Goal: Navigation & Orientation: Understand site structure

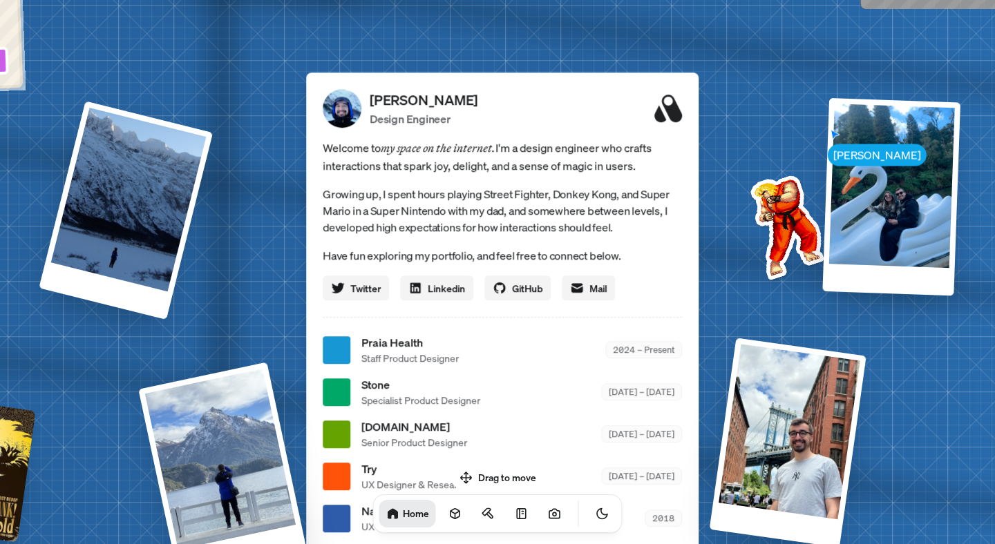
drag, startPoint x: 501, startPoint y: 477, endPoint x: 549, endPoint y: 435, distance: 64.1
click at [549, 0] on body "[PERSON_NAME] [PERSON_NAME] Design Engineer Welcome to my space on the internet…" at bounding box center [497, 0] width 995 height 0
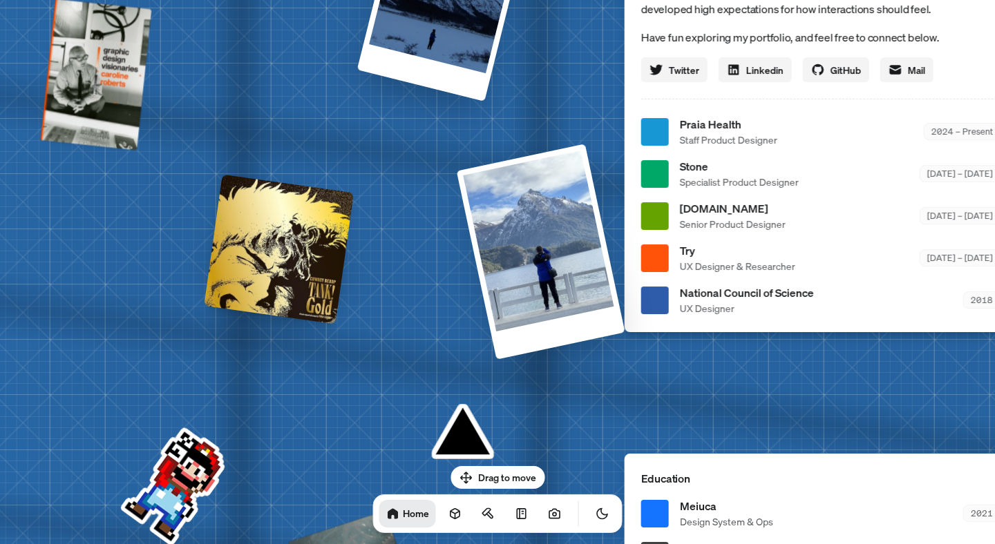
drag, startPoint x: 554, startPoint y: 390, endPoint x: 872, endPoint y: 172, distance: 385.5
click at [872, 172] on div "Stone Specialist Product Designer [DATE] – [DATE]" at bounding box center [840, 173] width 321 height 31
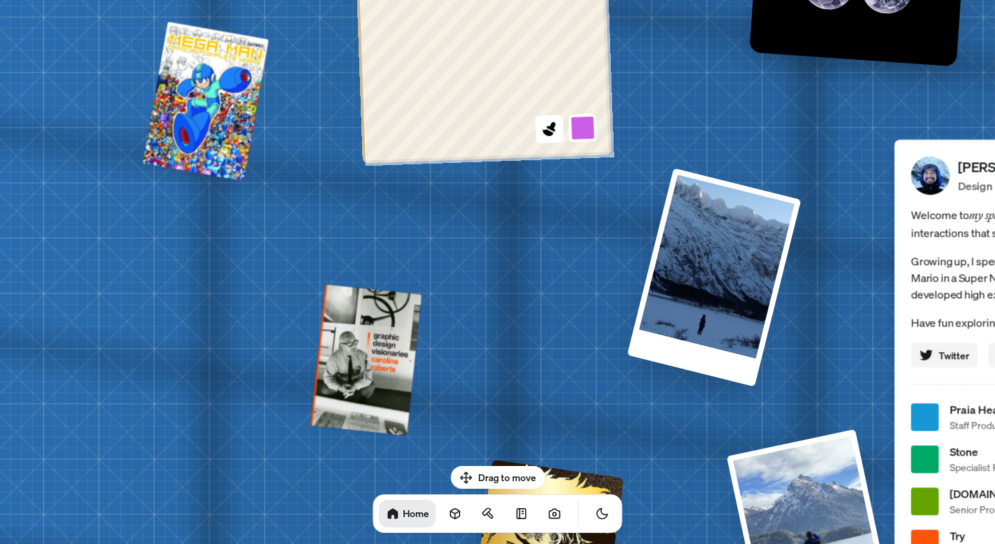
drag, startPoint x: 407, startPoint y: 182, endPoint x: 699, endPoint y: 490, distance: 424.1
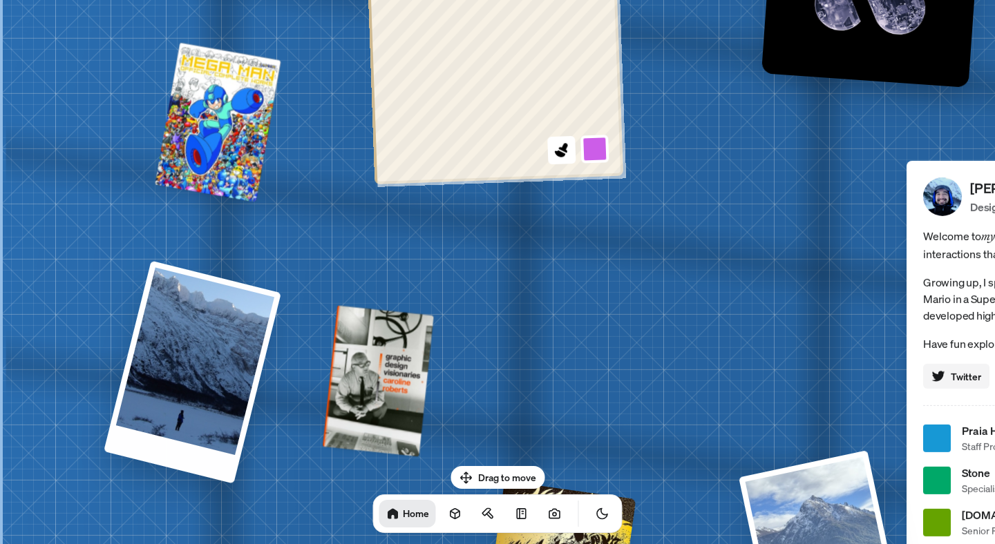
drag, startPoint x: 807, startPoint y: 247, endPoint x: 285, endPoint y: 446, distance: 558.2
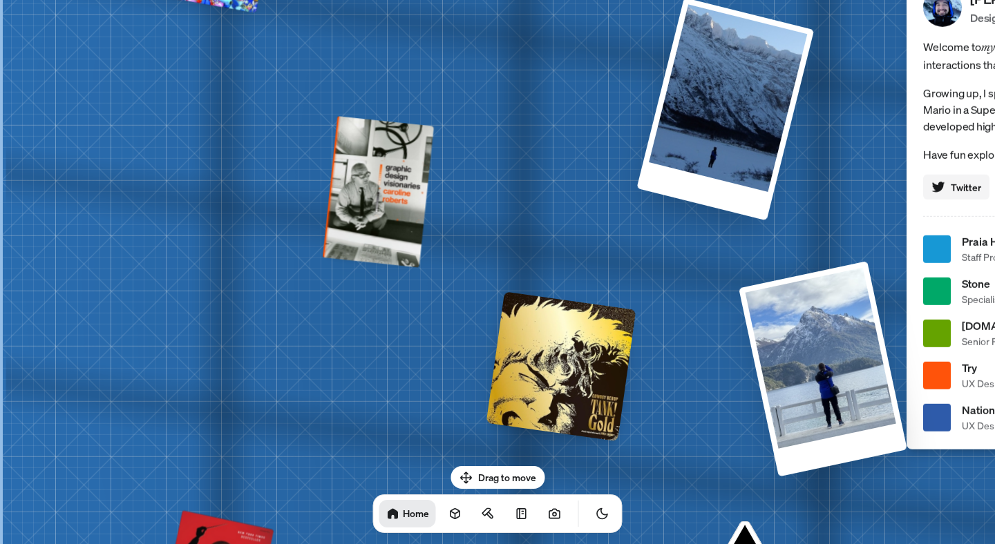
drag, startPoint x: 370, startPoint y: 372, endPoint x: 528, endPoint y: 188, distance: 242.5
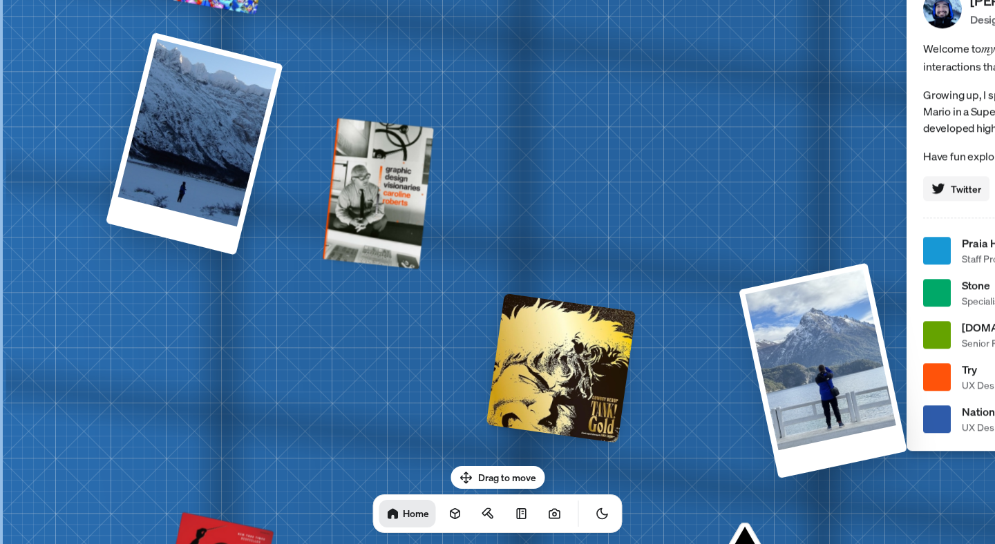
drag, startPoint x: 728, startPoint y: 153, endPoint x: 124, endPoint y: 313, distance: 624.7
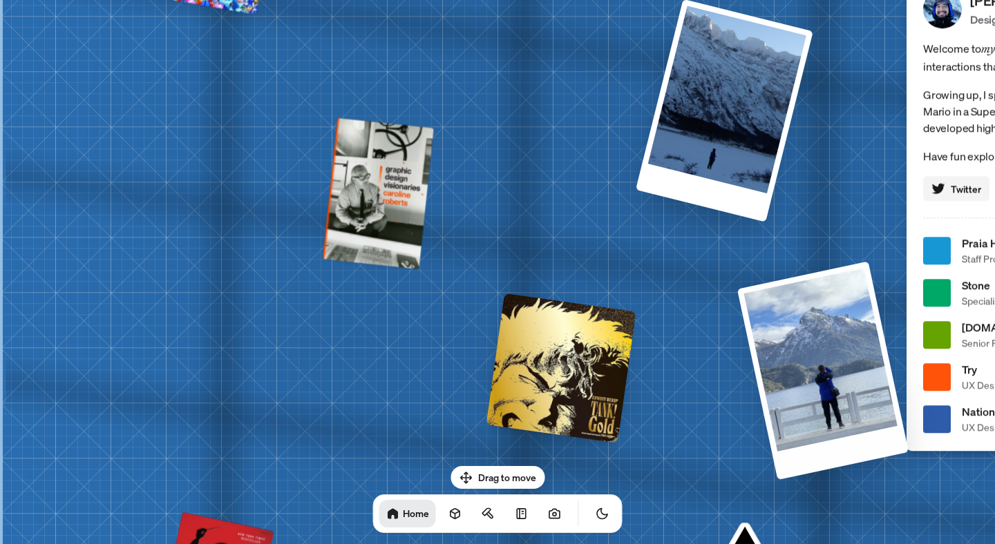
drag, startPoint x: 828, startPoint y: 428, endPoint x: 211, endPoint y: 341, distance: 623.7
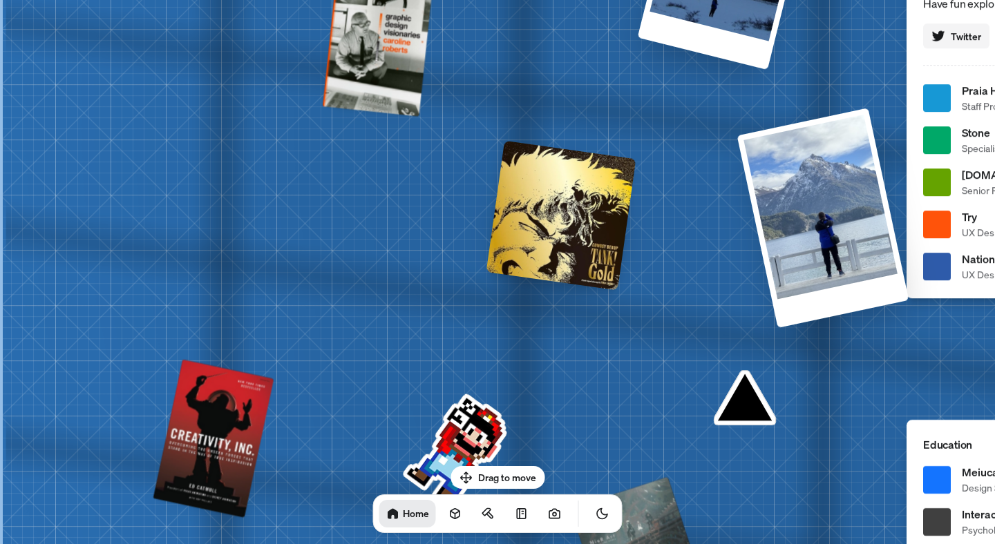
drag, startPoint x: 199, startPoint y: 350, endPoint x: 601, endPoint y: 158, distance: 445.3
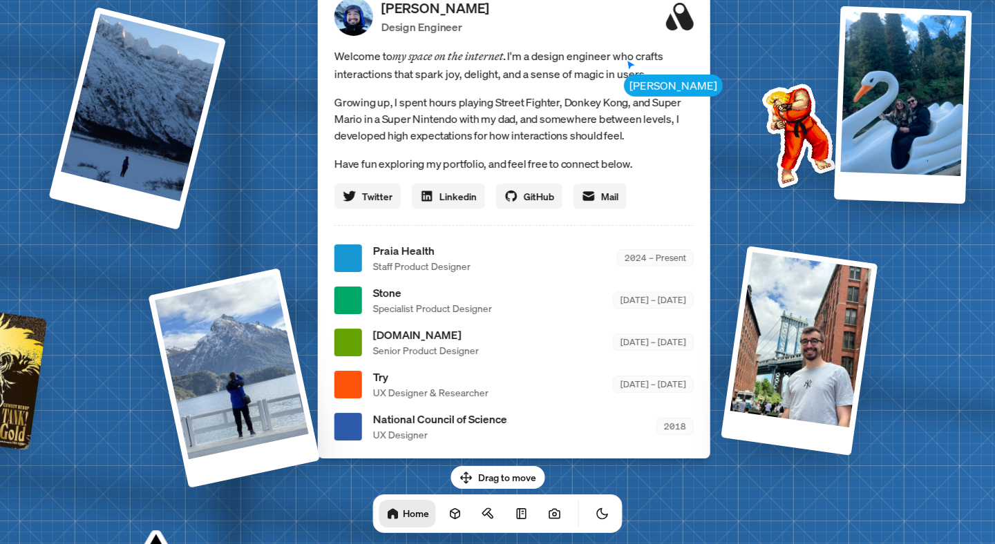
drag, startPoint x: 748, startPoint y: 215, endPoint x: 151, endPoint y: 423, distance: 632.3
click at [152, 423] on div "[PERSON_NAME] [PERSON_NAME] Design Engineer Welcome to my space on the internet…" at bounding box center [516, 258] width 2067 height 1810
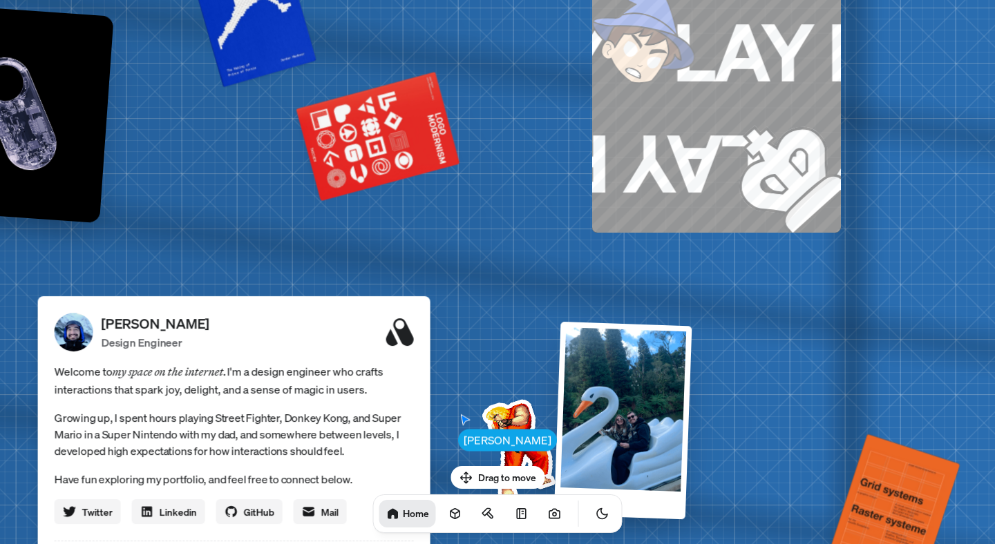
drag, startPoint x: 817, startPoint y: 115, endPoint x: 536, endPoint y: 435, distance: 425.9
click at [538, 435] on img at bounding box center [516, 449] width 140 height 140
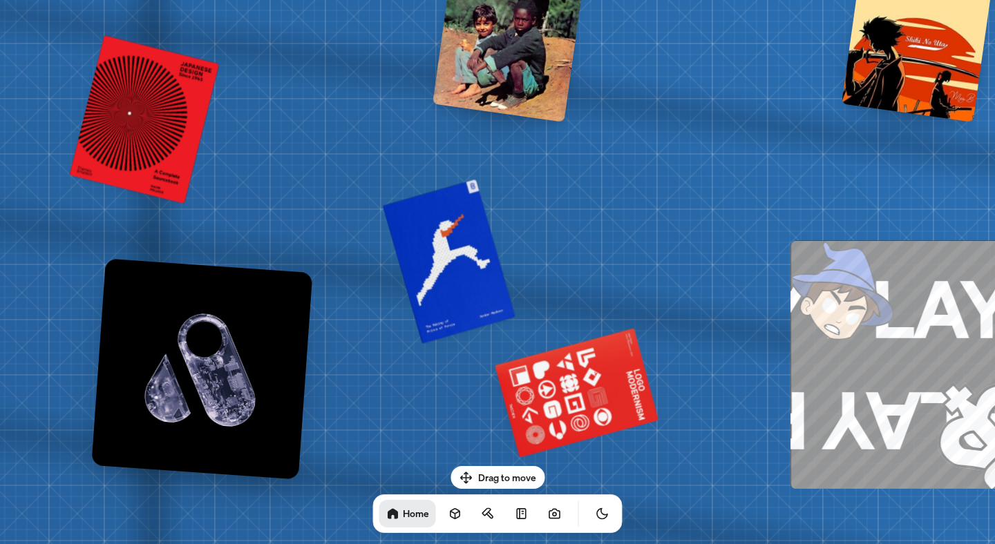
drag, startPoint x: 541, startPoint y: 185, endPoint x: 744, endPoint y: 438, distance: 324.3
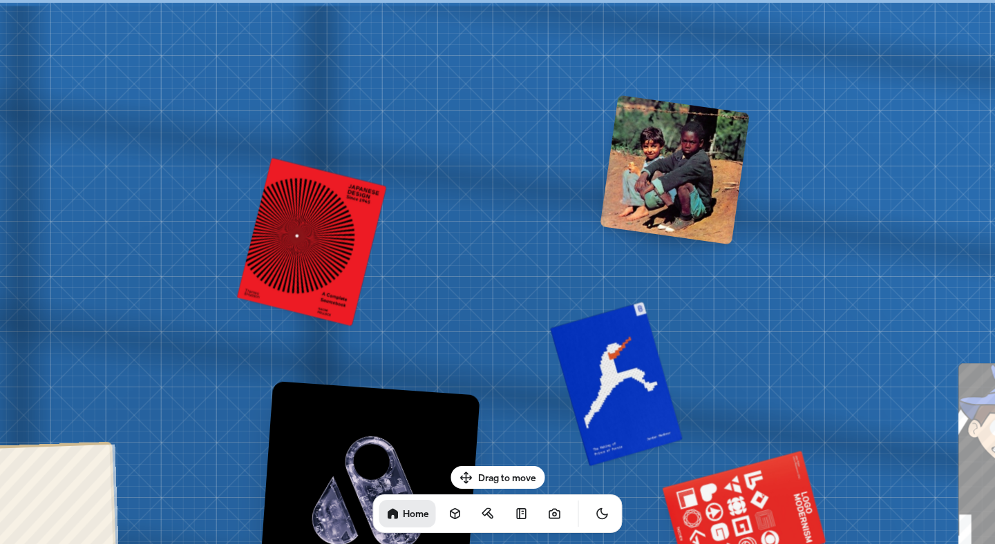
drag, startPoint x: 563, startPoint y: 76, endPoint x: 730, endPoint y: 346, distance: 317.7
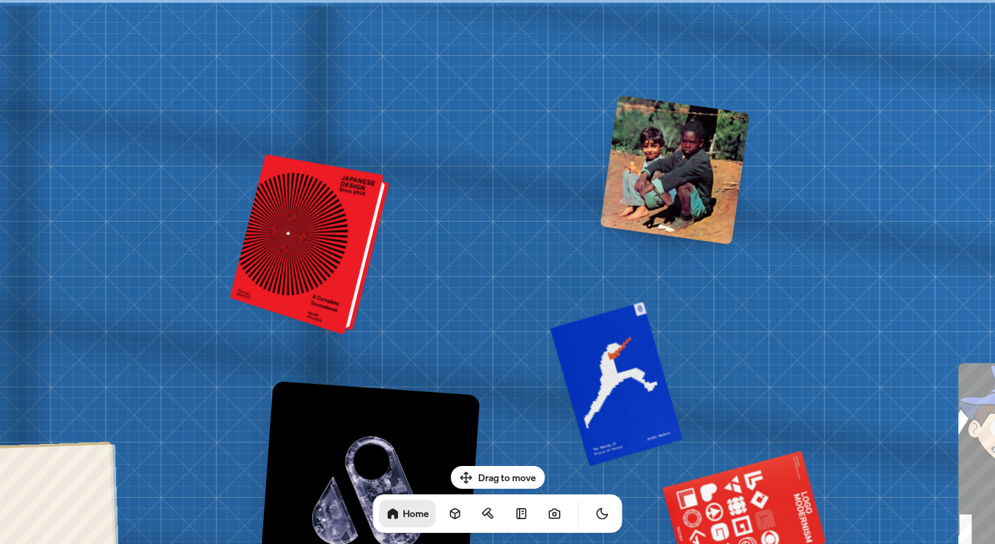
click at [310, 213] on div at bounding box center [312, 246] width 149 height 174
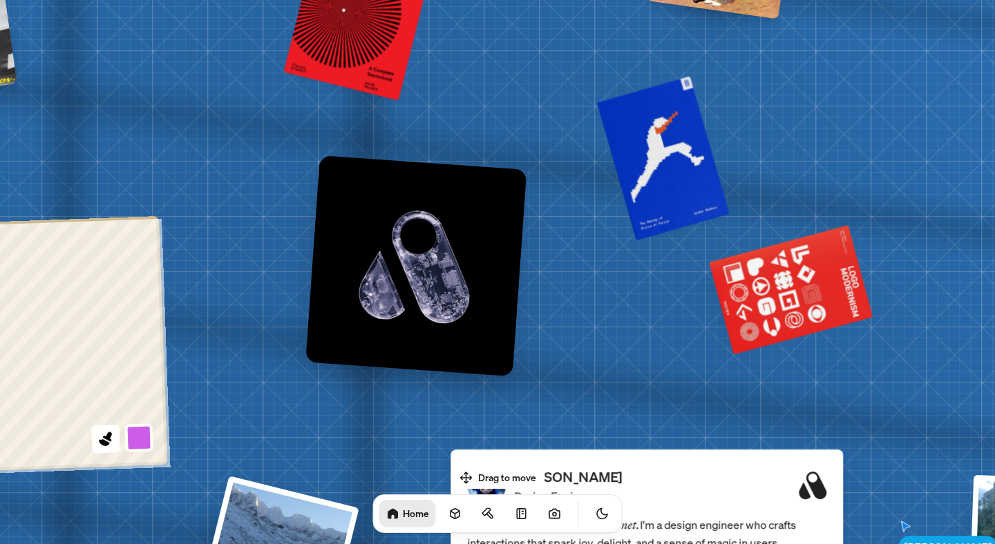
drag, startPoint x: 441, startPoint y: 305, endPoint x: 490, endPoint y: 73, distance: 237.1
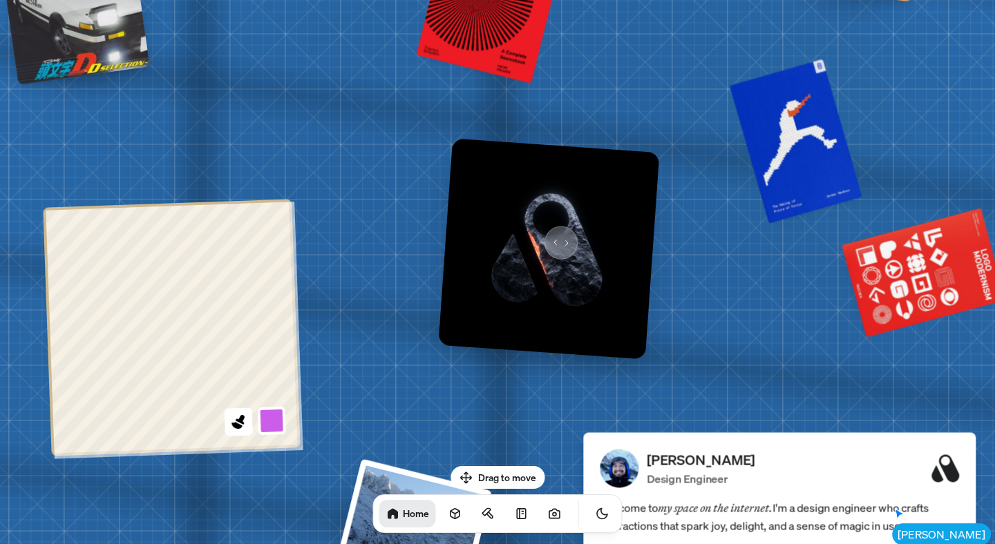
drag, startPoint x: 421, startPoint y: 246, endPoint x: 524, endPoint y: 236, distance: 102.7
click at [524, 236] on img at bounding box center [548, 248] width 221 height 221
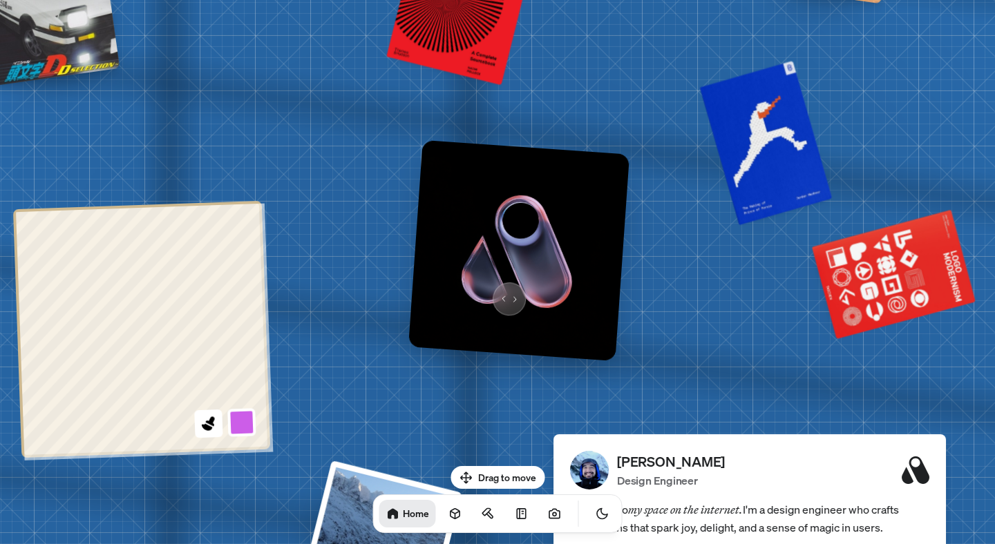
click at [506, 293] on img at bounding box center [518, 250] width 221 height 221
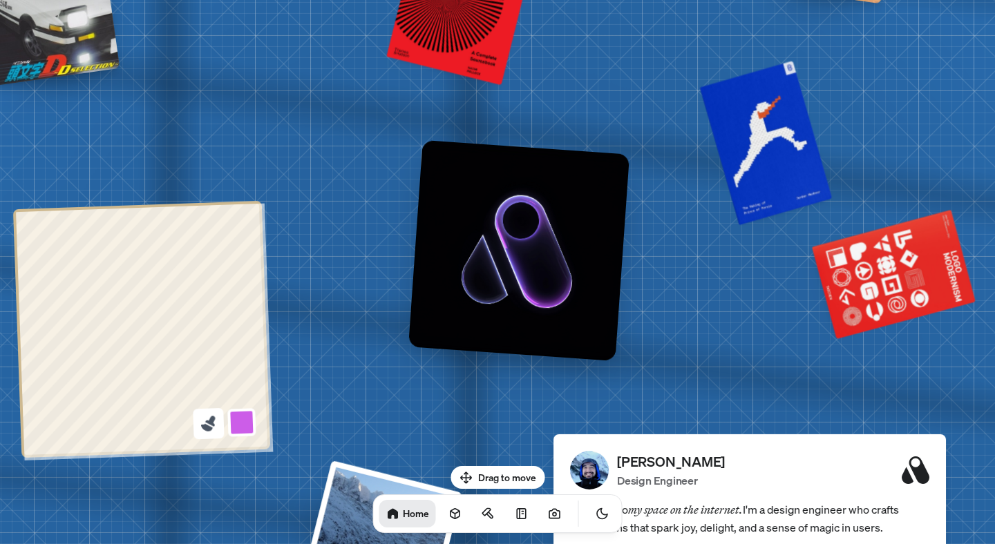
click at [213, 424] on icon at bounding box center [210, 421] width 10 height 11
click at [243, 420] on button at bounding box center [242, 423] width 32 height 32
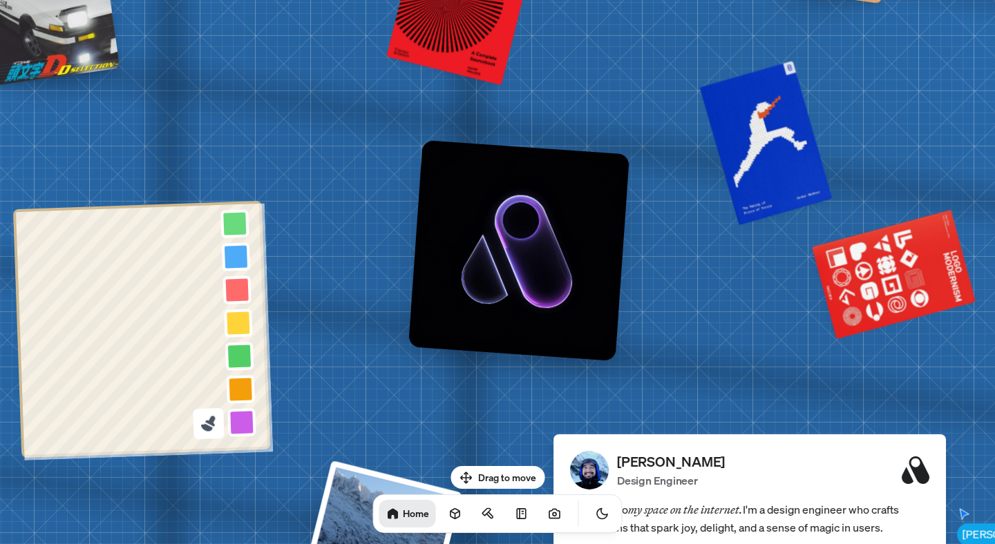
click at [202, 426] on icon at bounding box center [207, 427] width 12 height 8
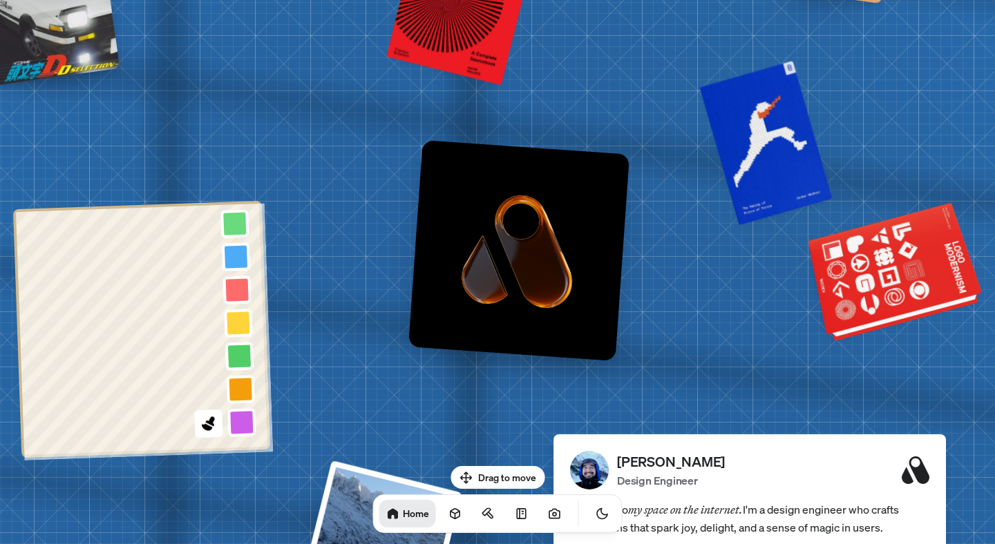
click at [843, 252] on div at bounding box center [896, 275] width 168 height 128
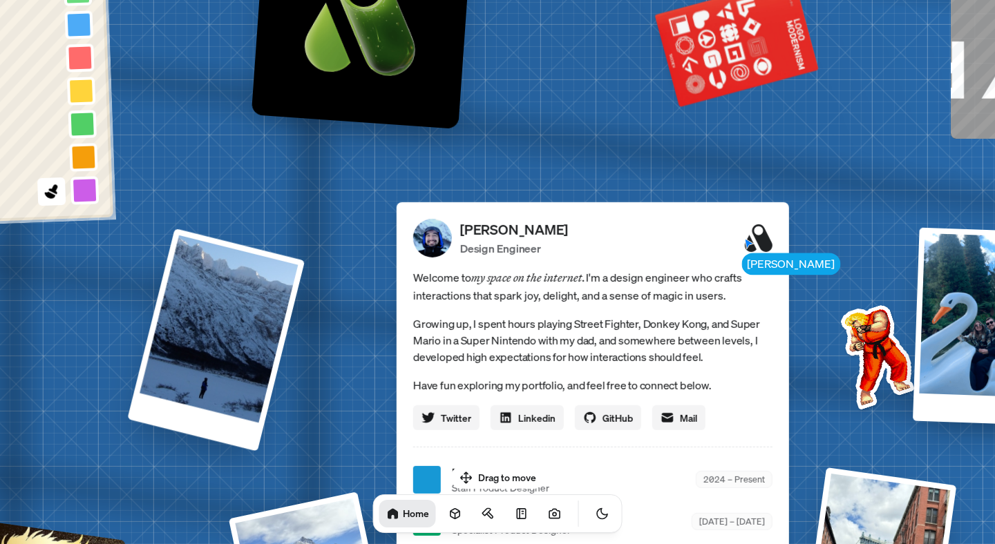
drag, startPoint x: 459, startPoint y: 418, endPoint x: 277, endPoint y: 133, distance: 337.7
click at [277, 133] on div "[PERSON_NAME] [PERSON_NAME] Design Engineer Welcome to my space on the internet…" at bounding box center [595, 480] width 2067 height 1810
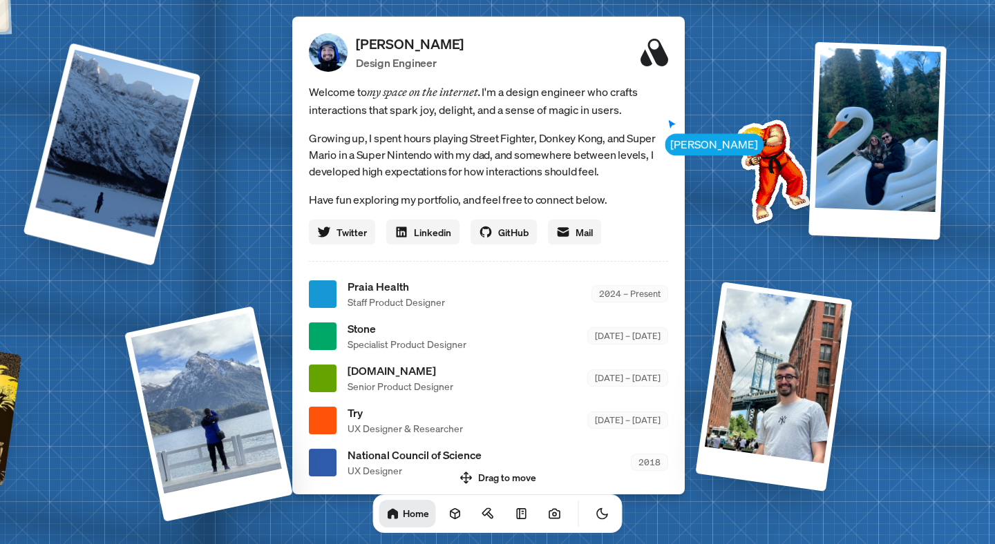
drag, startPoint x: 348, startPoint y: 327, endPoint x: 268, endPoint y: 193, distance: 156.1
click at [268, 193] on div "[PERSON_NAME] [PERSON_NAME] Design Engineer Welcome to my space on the internet…" at bounding box center [491, 294] width 2067 height 1810
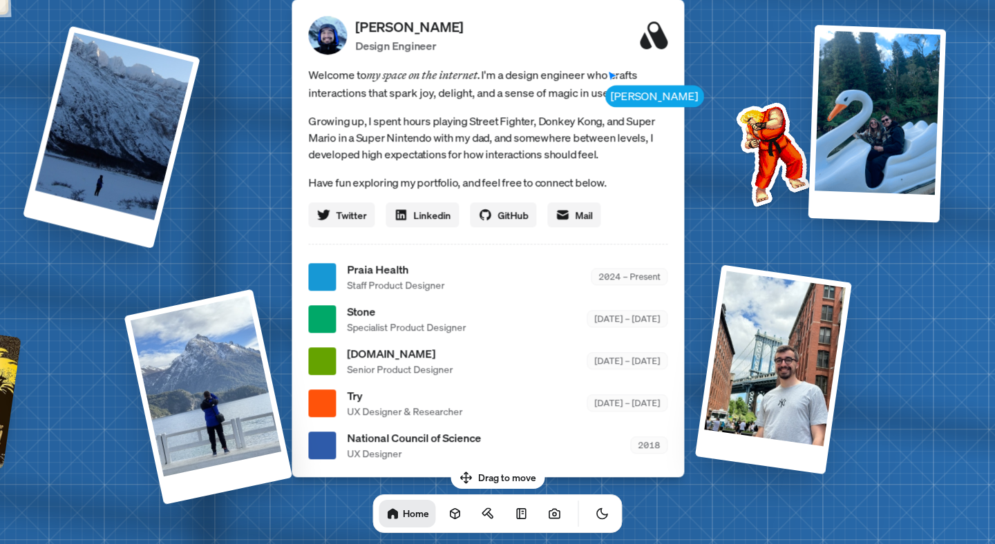
drag, startPoint x: 280, startPoint y: 233, endPoint x: 279, endPoint y: 217, distance: 16.6
click at [279, 217] on div "[PERSON_NAME] [PERSON_NAME] Design Engineer Welcome to my space on the internet…" at bounding box center [490, 277] width 2067 height 1810
click at [419, 212] on span "Linkedin" at bounding box center [431, 215] width 37 height 15
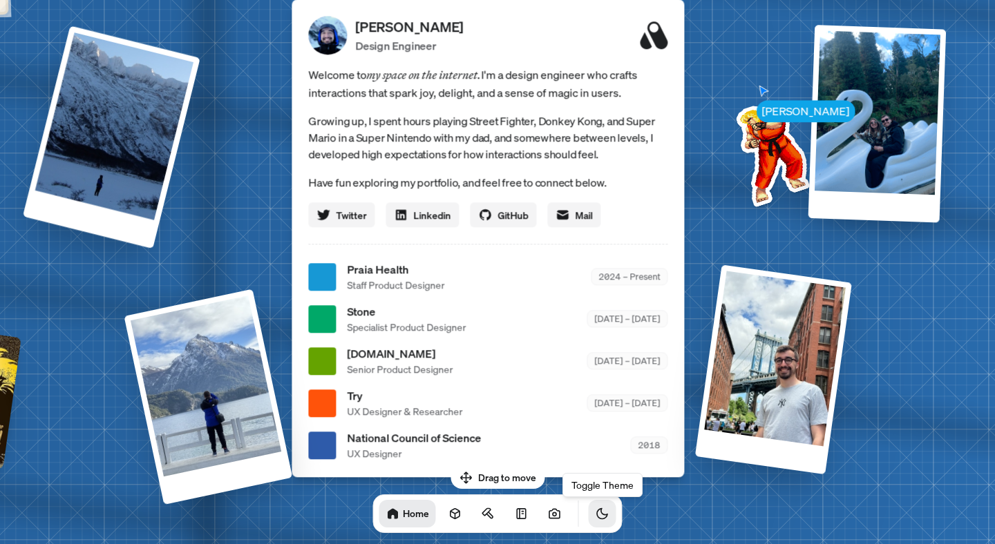
click at [595, 519] on icon "Toggle Theme" at bounding box center [602, 514] width 14 height 14
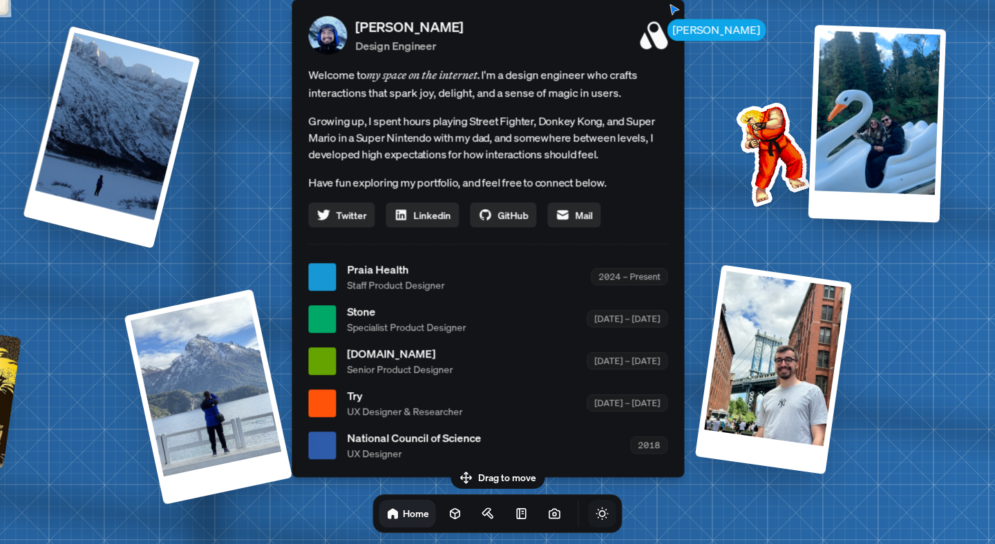
click at [595, 519] on icon "Toggle Theme" at bounding box center [602, 514] width 14 height 14
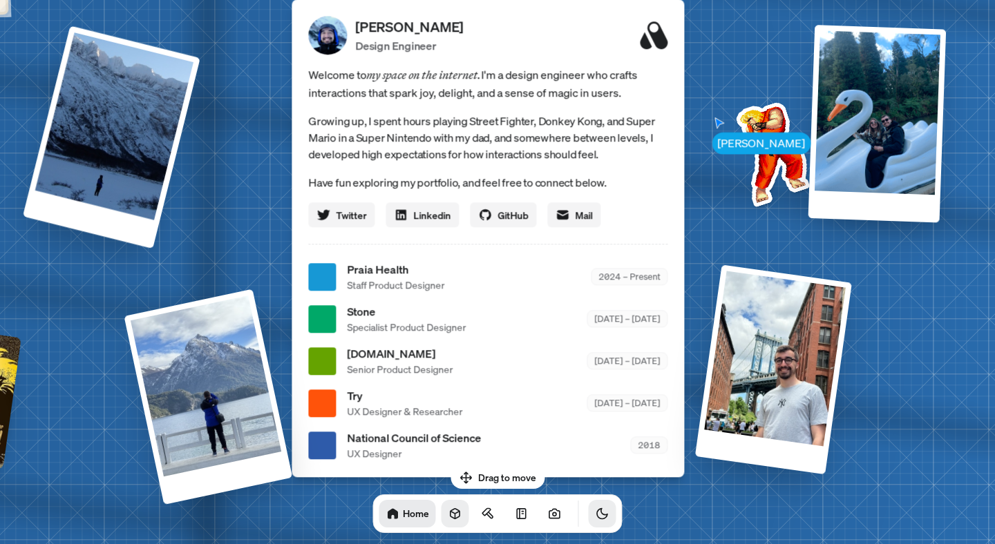
click at [441, 515] on link at bounding box center [455, 514] width 28 height 28
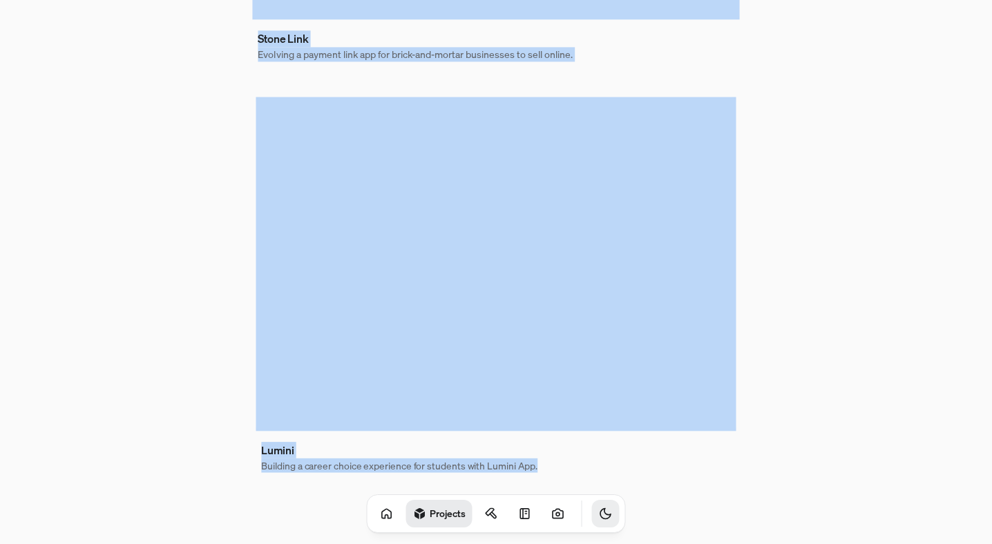
scroll to position [880, 0]
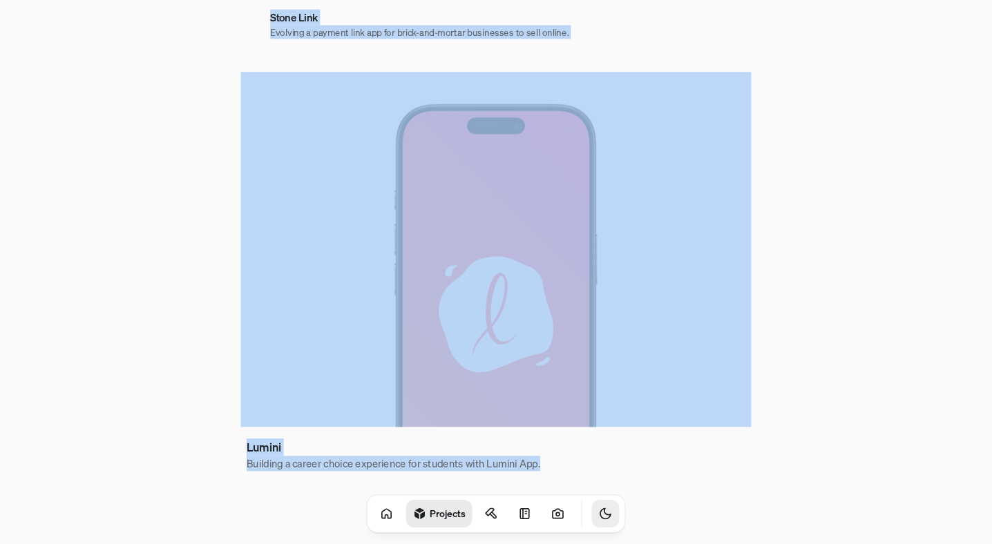
click at [658, 294] on img at bounding box center [496, 249] width 511 height 355
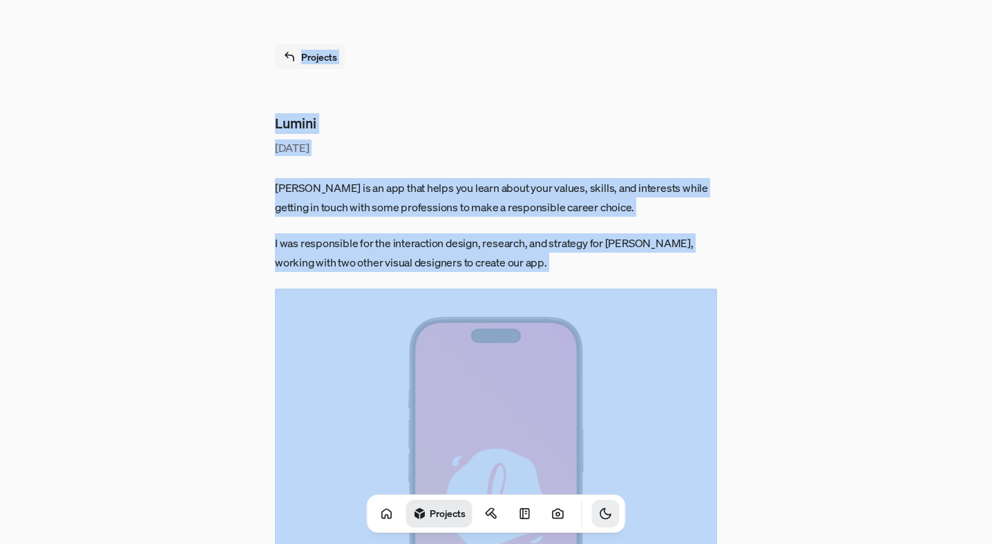
click at [302, 58] on link "Projects" at bounding box center [310, 56] width 70 height 25
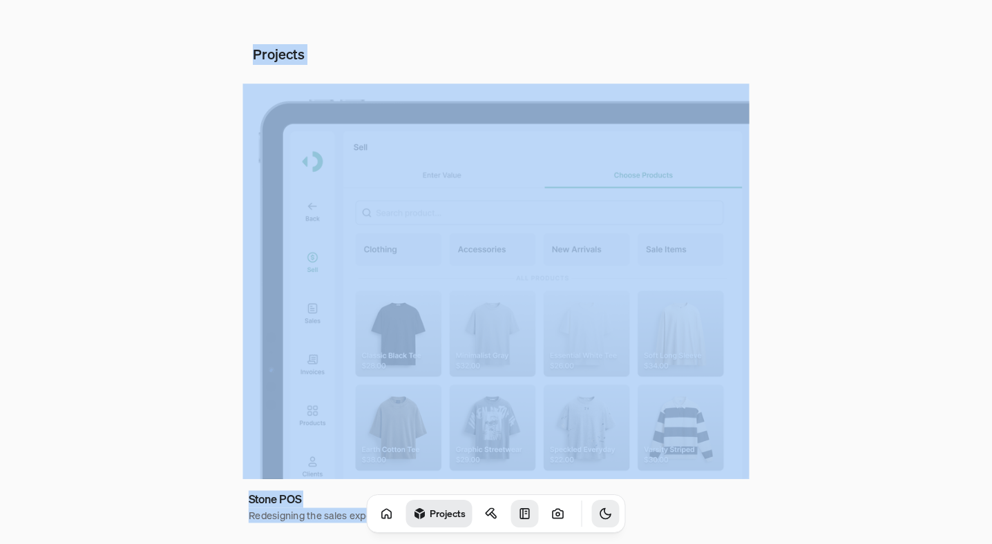
click at [518, 512] on icon at bounding box center [525, 514] width 14 height 14
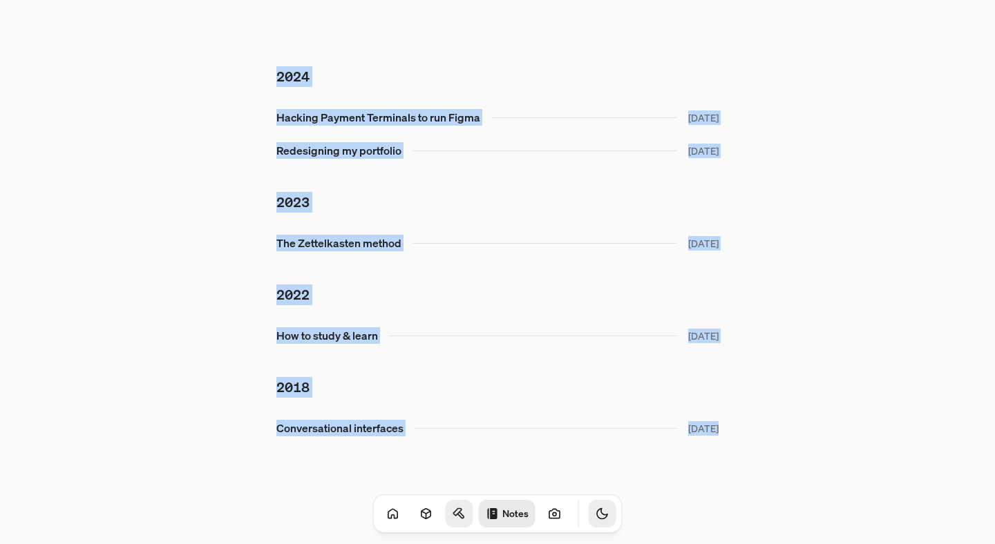
click at [452, 511] on icon at bounding box center [459, 514] width 14 height 14
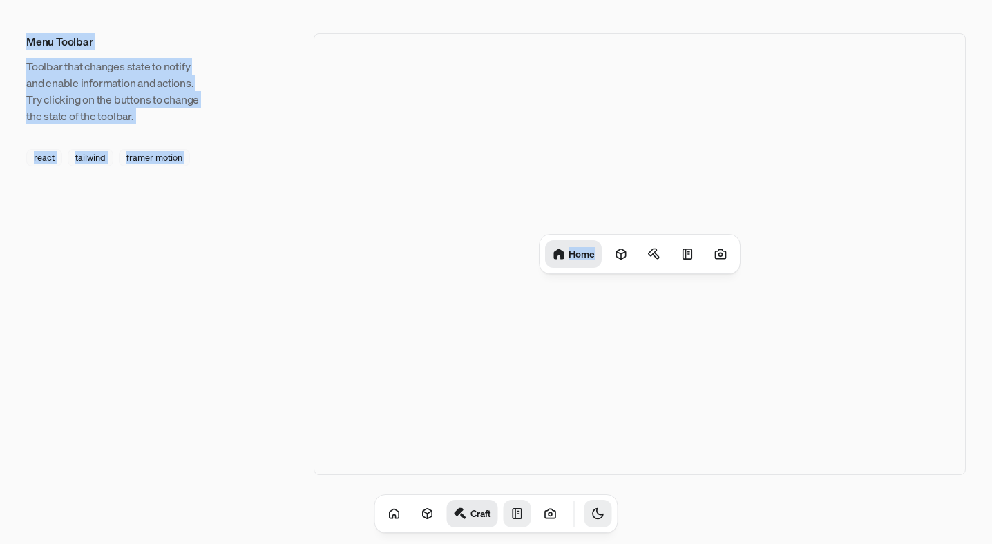
drag, startPoint x: 511, startPoint y: 369, endPoint x: 204, endPoint y: 260, distance: 325.3
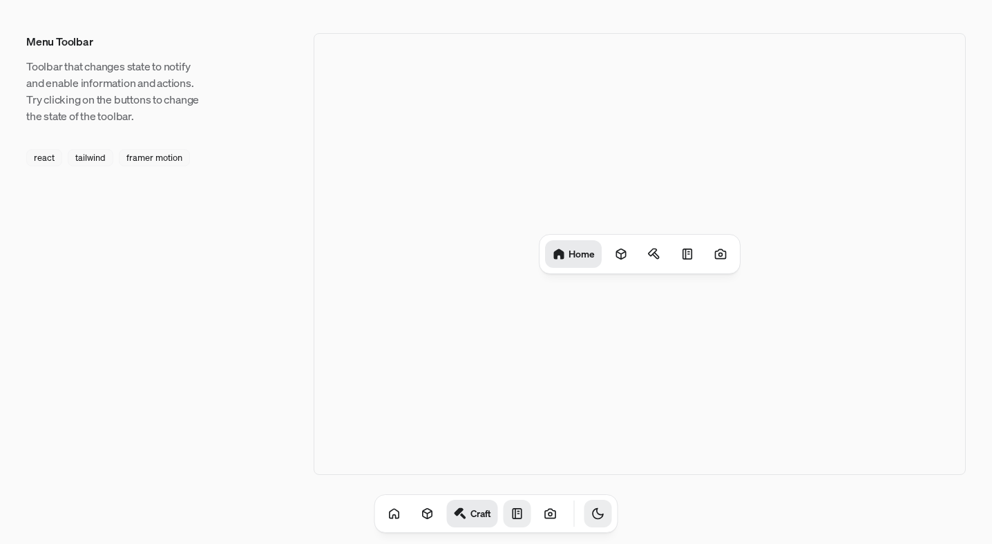
click at [222, 276] on div "Menu Toolbar Toolbar that changes state to notify and enable information and ac…" at bounding box center [496, 254] width 940 height 442
click at [84, 154] on div "tailwind" at bounding box center [91, 157] width 46 height 17
click at [168, 162] on div "framer motion" at bounding box center [154, 157] width 71 height 17
click at [633, 259] on div at bounding box center [621, 254] width 28 height 28
click at [662, 256] on icon at bounding box center [661, 256] width 6 height 6
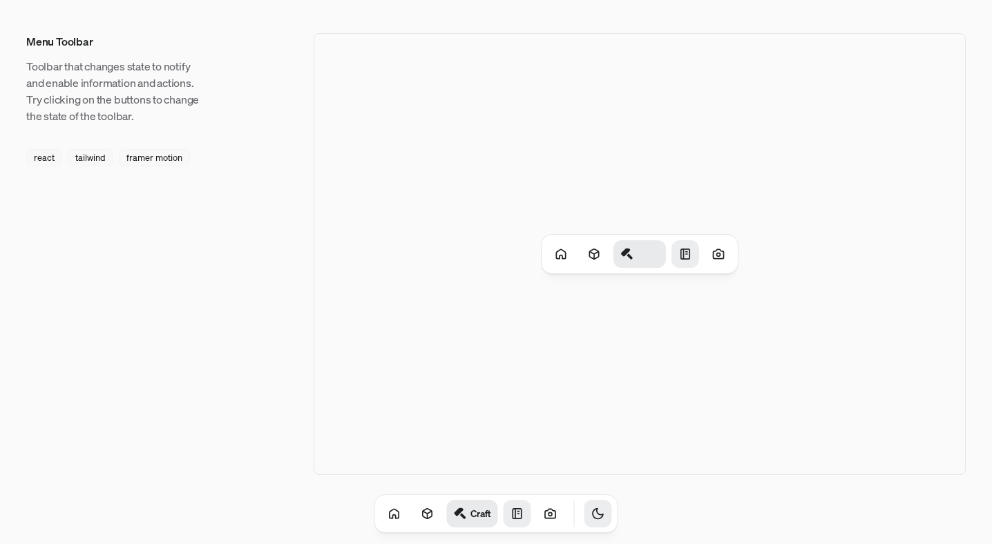
click at [685, 256] on icon at bounding box center [685, 254] width 14 height 14
click at [735, 255] on div "Craft Notes" at bounding box center [640, 254] width 200 height 39
click at [723, 254] on icon at bounding box center [721, 254] width 14 height 14
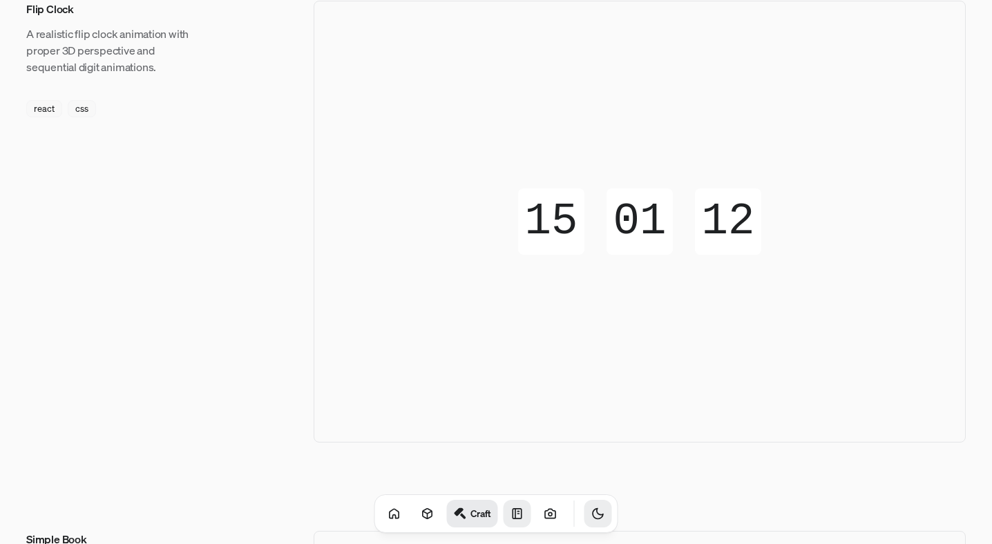
scroll to position [522, 0]
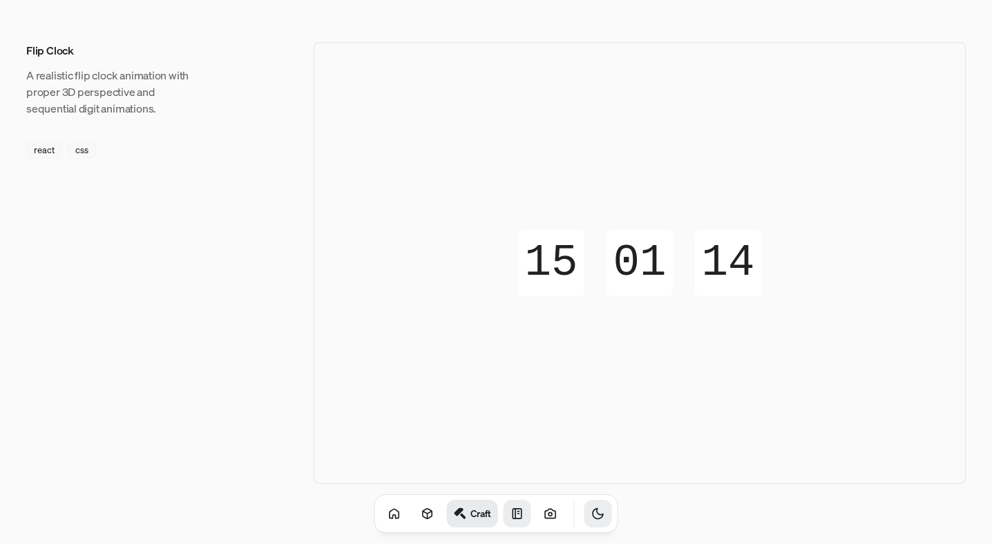
click at [557, 257] on div "15 15" at bounding box center [551, 246] width 66 height 33
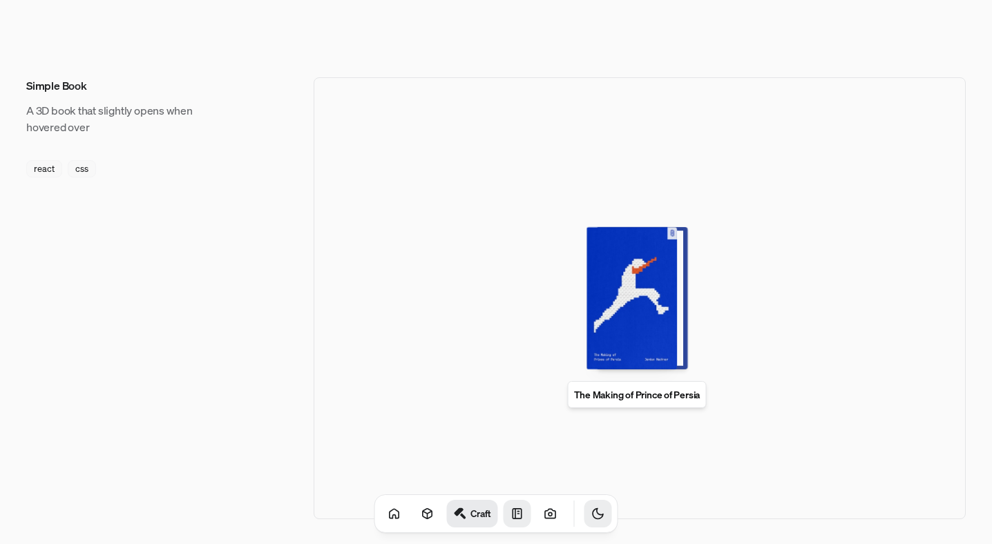
scroll to position [1020, 0]
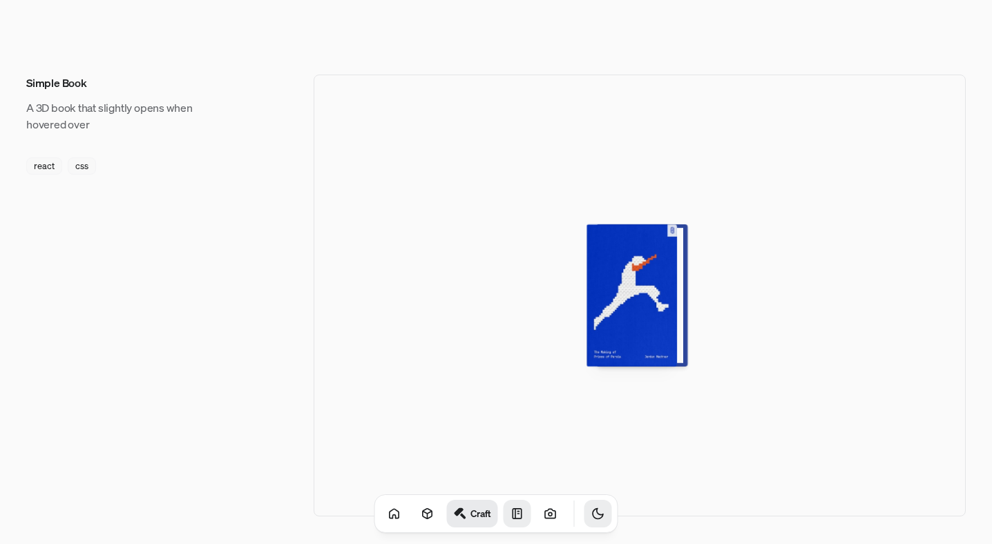
click at [629, 333] on div at bounding box center [637, 296] width 90 height 142
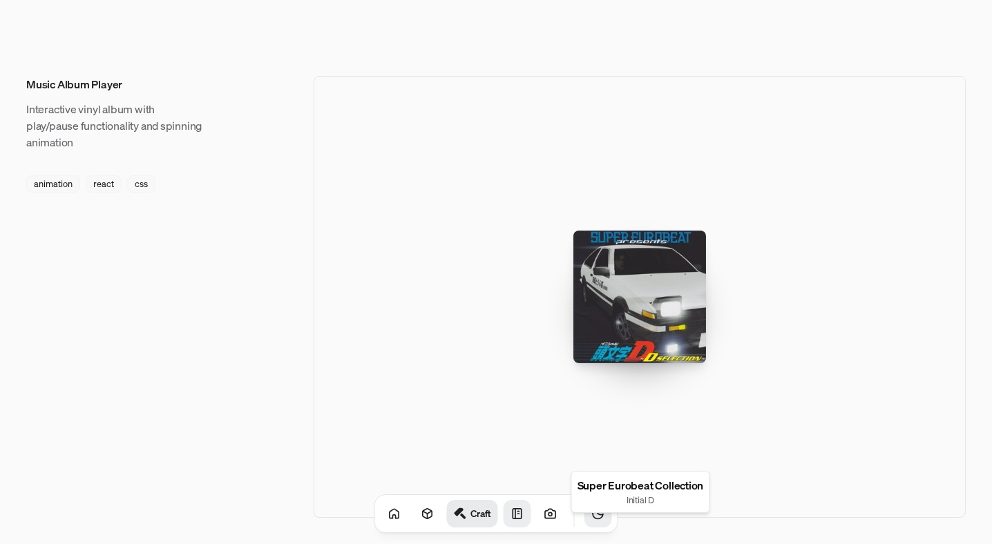
scroll to position [2095, 0]
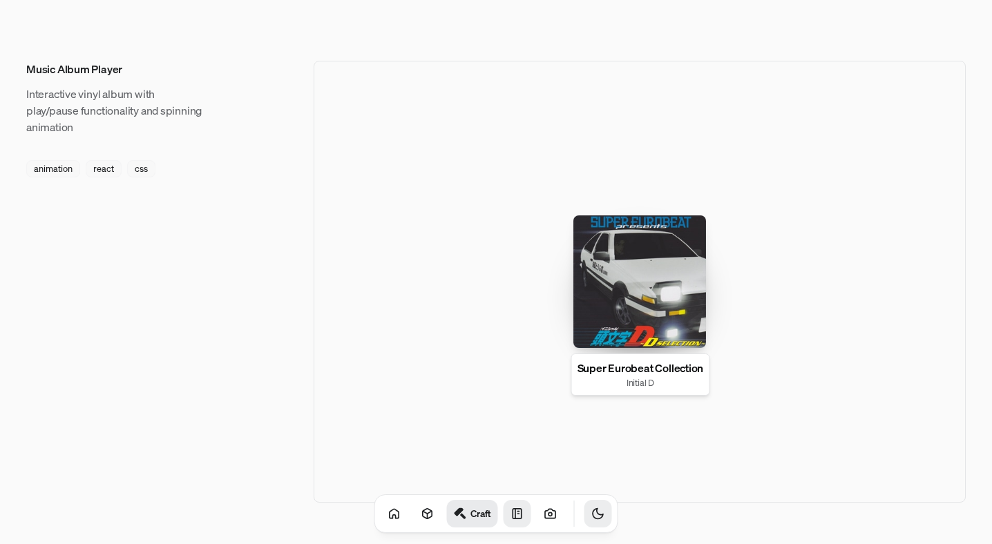
click at [662, 317] on div at bounding box center [639, 282] width 133 height 133
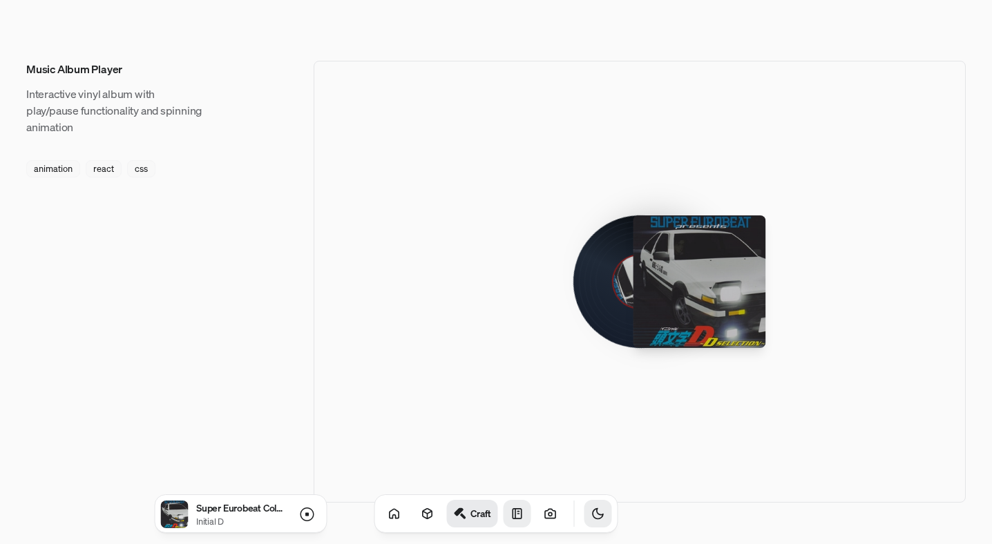
click at [840, 363] on div at bounding box center [640, 282] width 652 height 442
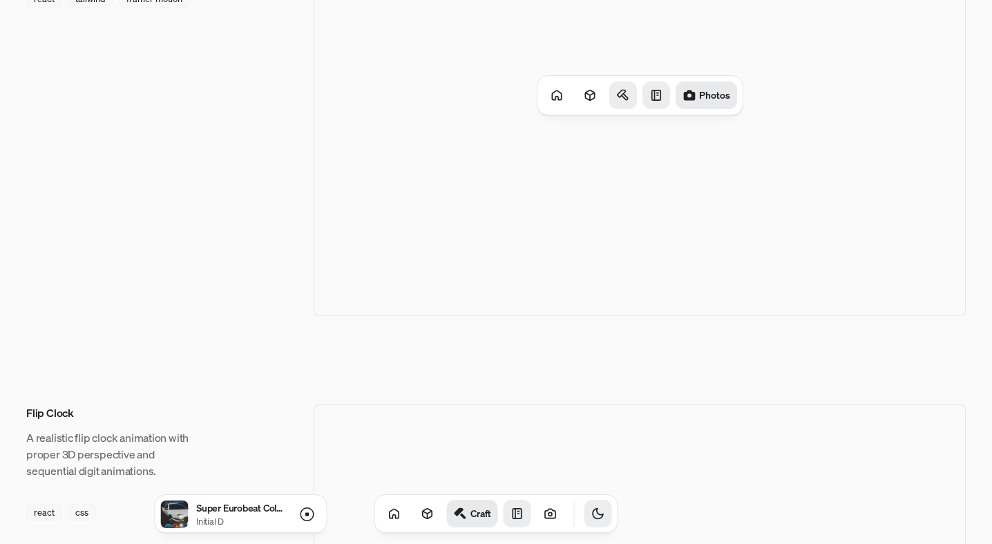
scroll to position [0, 0]
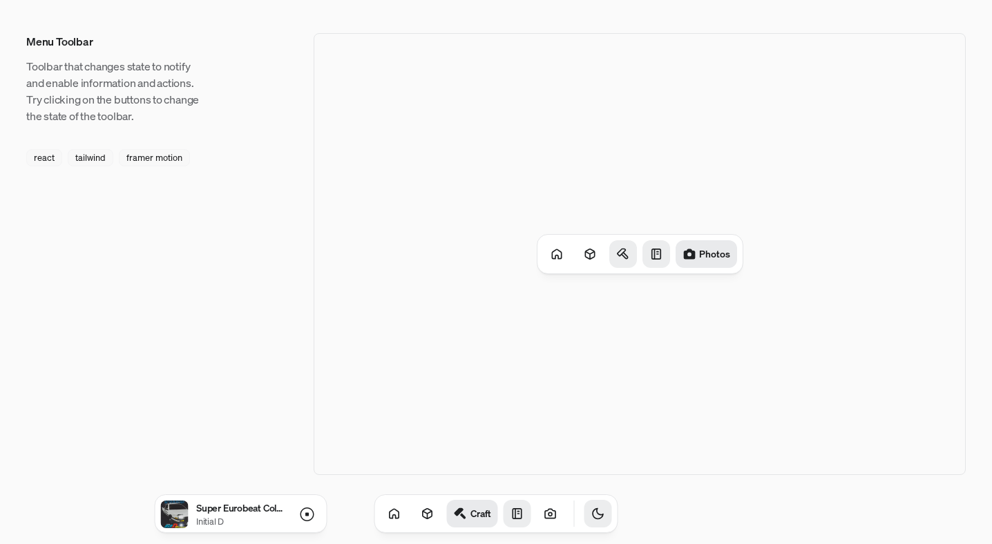
click at [505, 522] on link at bounding box center [518, 514] width 28 height 28
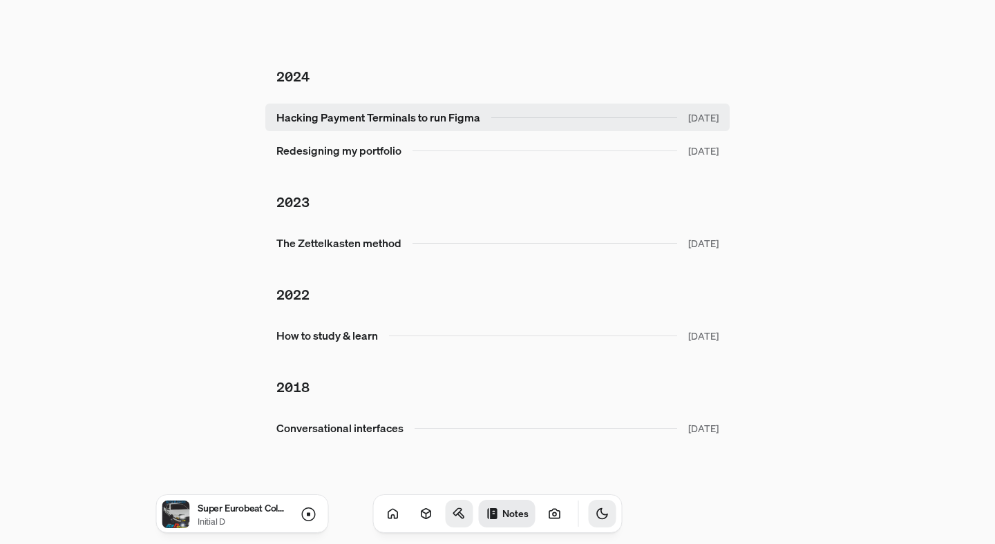
click at [623, 115] on link "Hacking Payment Terminals to run Figma [DATE]" at bounding box center [497, 118] width 464 height 28
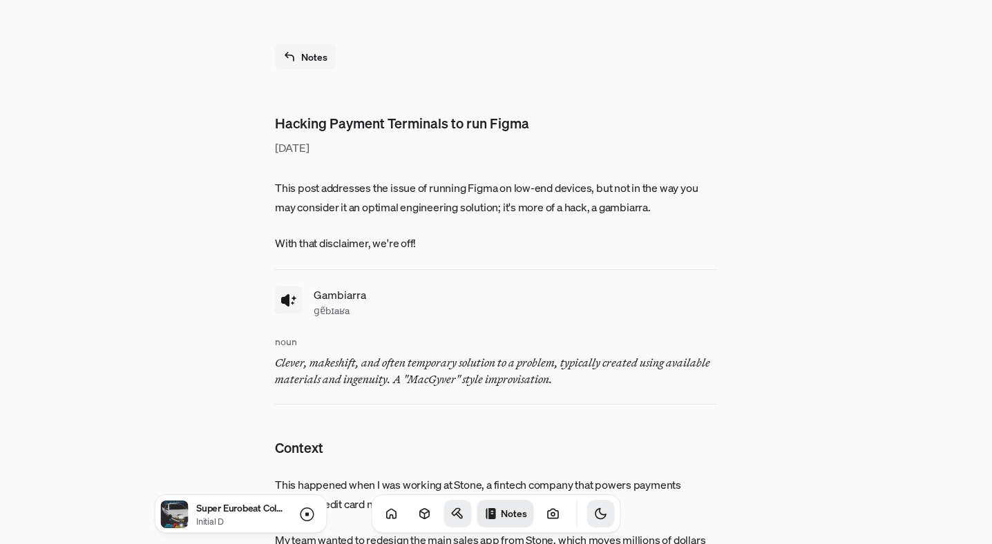
click at [304, 55] on link "Notes" at bounding box center [305, 56] width 61 height 25
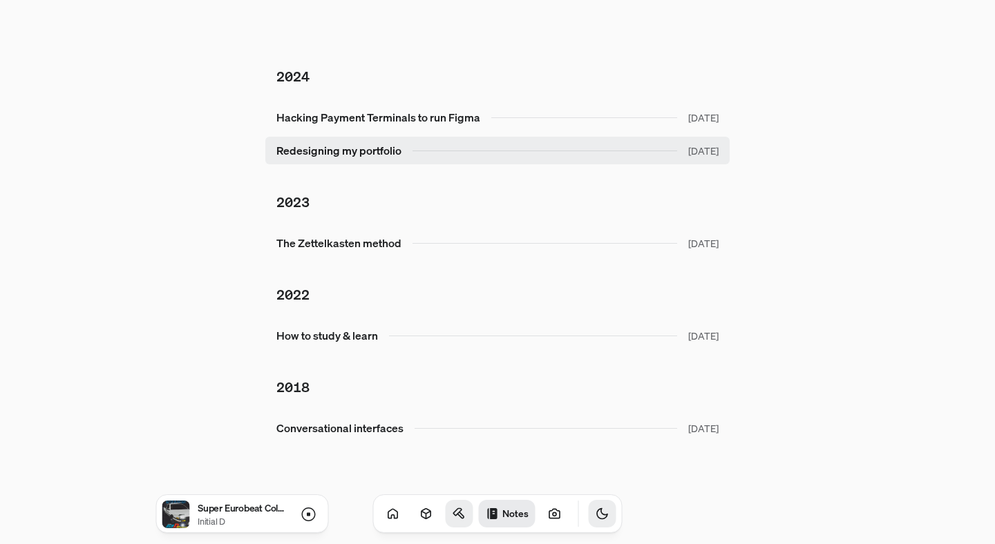
click at [377, 160] on link "Redesigning my portfolio [DATE]" at bounding box center [497, 151] width 464 height 28
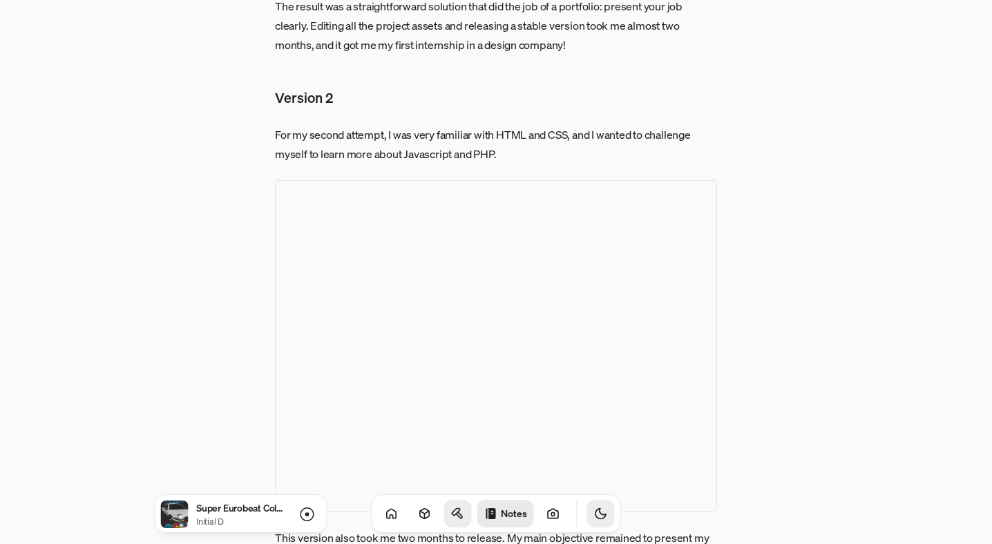
scroll to position [9, 0]
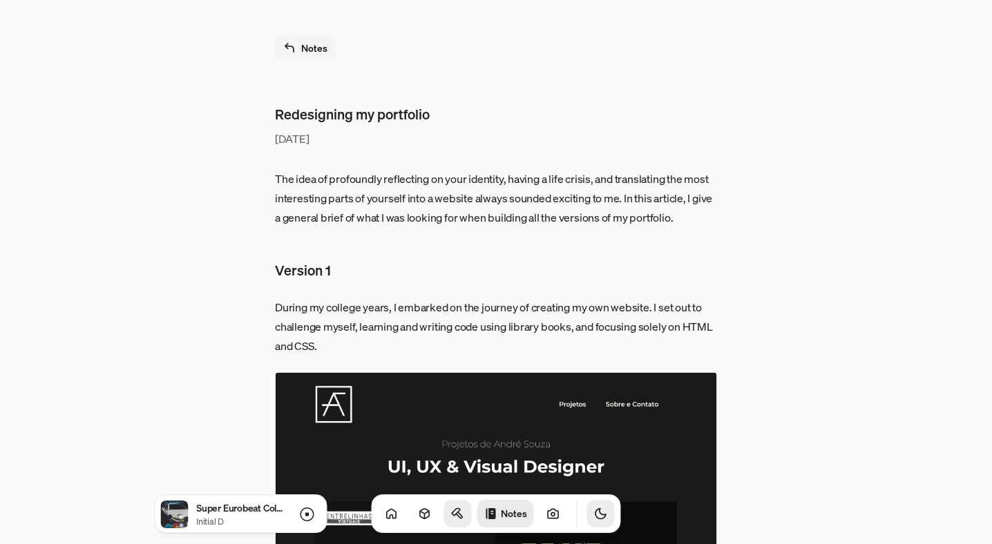
click at [310, 54] on link "Notes" at bounding box center [305, 47] width 61 height 25
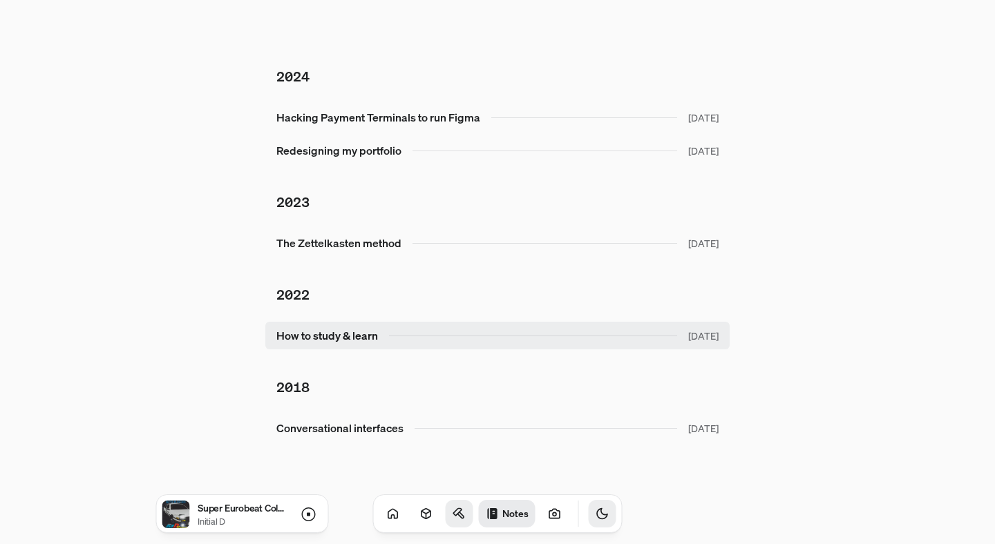
click at [439, 338] on link "How to study & learn [DATE]" at bounding box center [497, 336] width 464 height 28
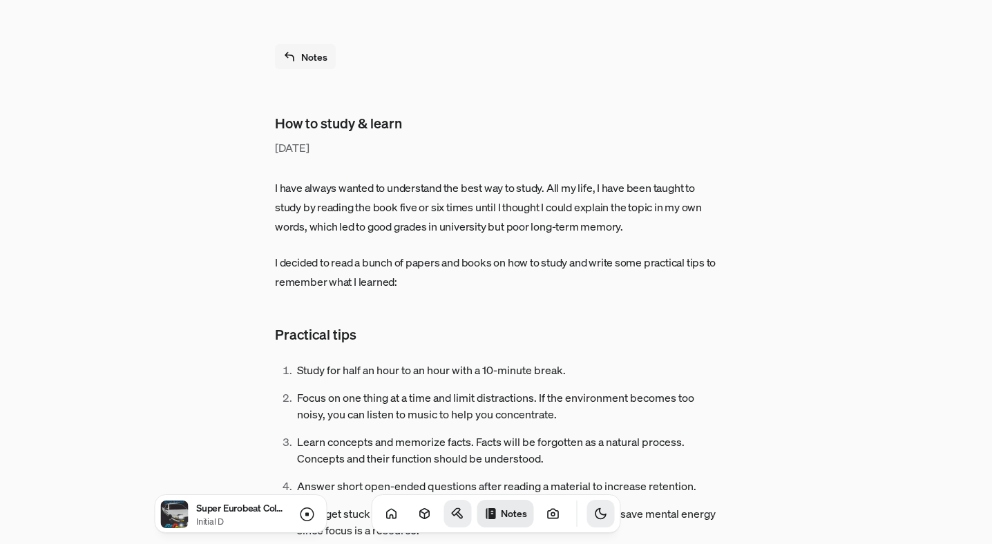
click at [313, 56] on link "Notes" at bounding box center [305, 56] width 61 height 25
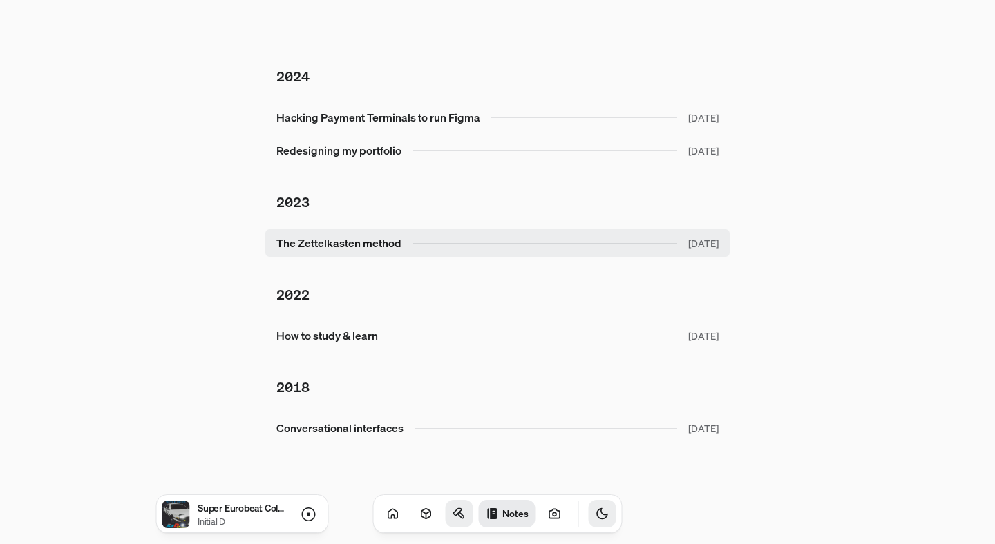
click at [370, 232] on link "The Zettelkasten method [DATE]" at bounding box center [497, 243] width 464 height 28
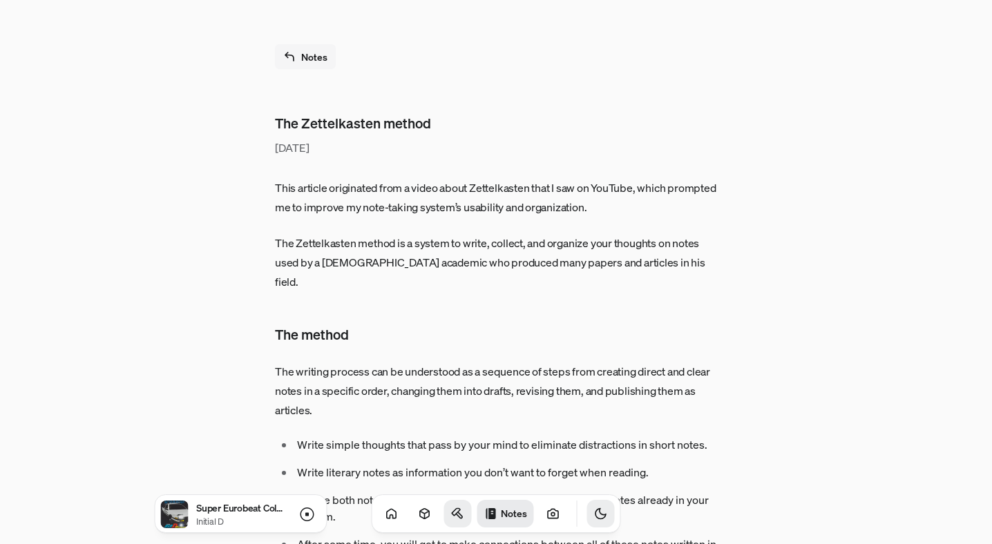
click at [309, 53] on link "Notes" at bounding box center [305, 56] width 61 height 25
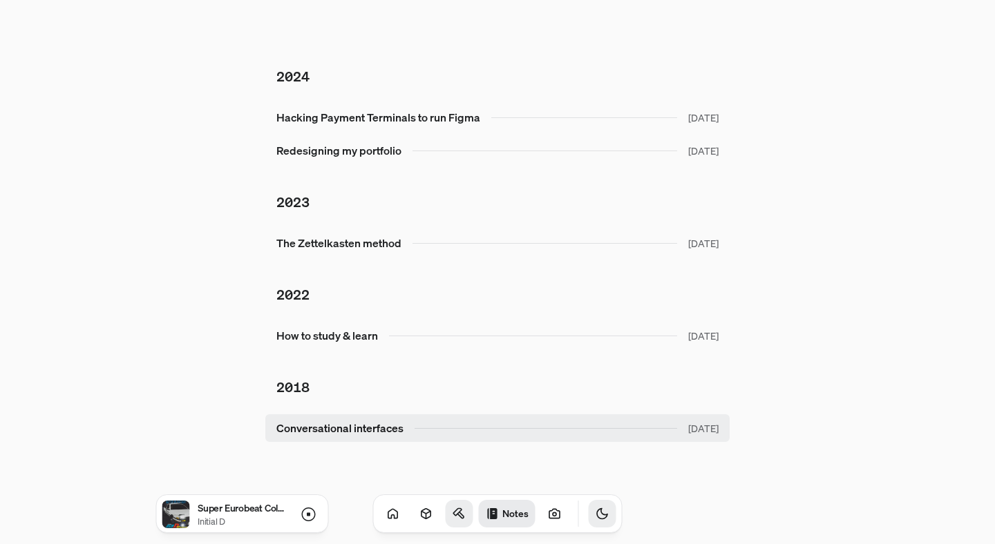
click at [377, 424] on link "Conversational interfaces [DATE]" at bounding box center [497, 428] width 464 height 28
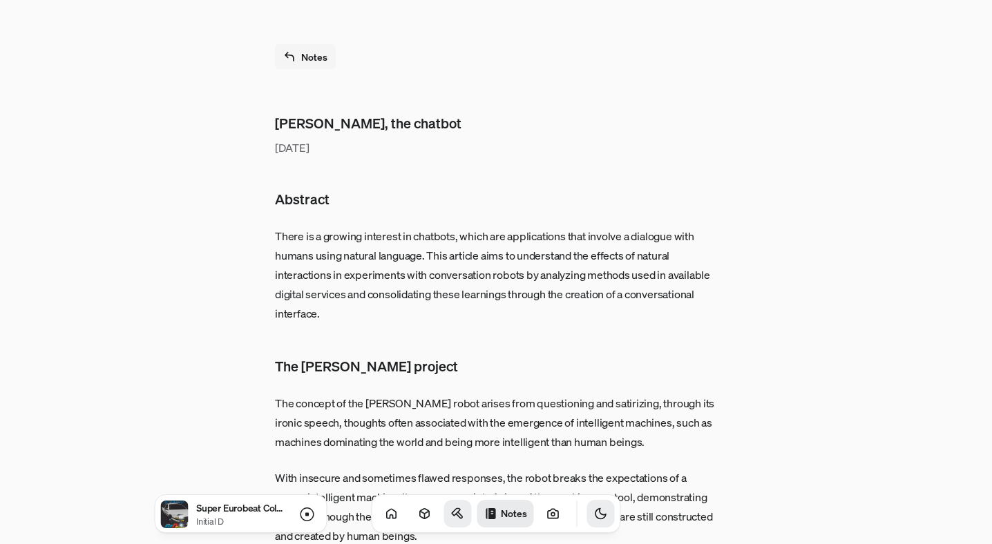
click at [295, 55] on icon at bounding box center [289, 56] width 12 height 12
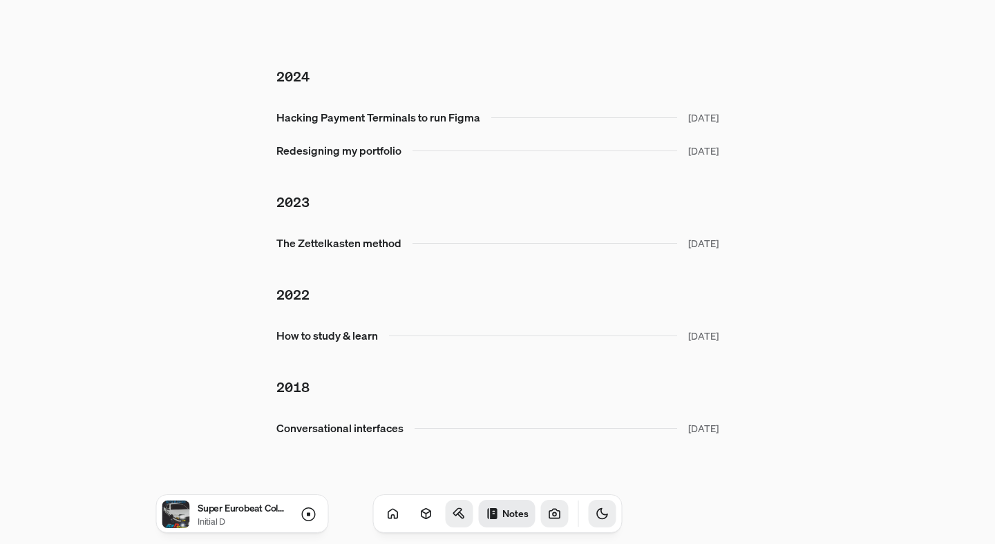
click at [548, 517] on icon at bounding box center [555, 514] width 14 height 14
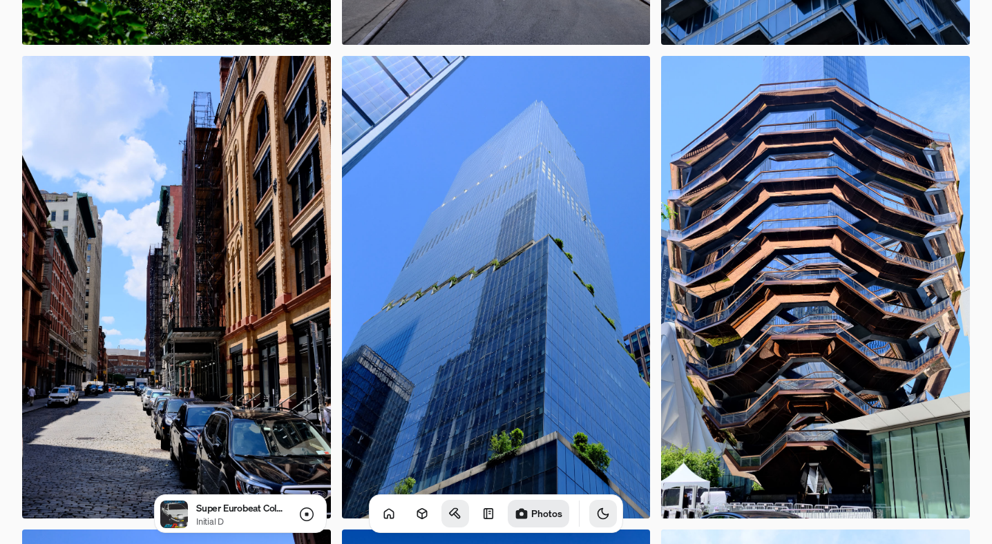
scroll to position [841, 0]
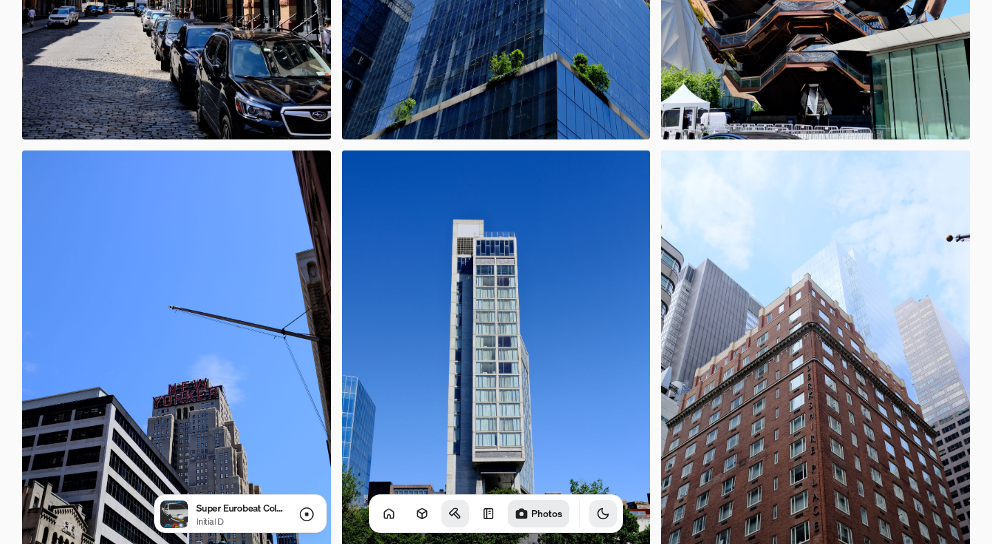
click at [596, 520] on icon "Toggle Theme" at bounding box center [603, 514] width 14 height 14
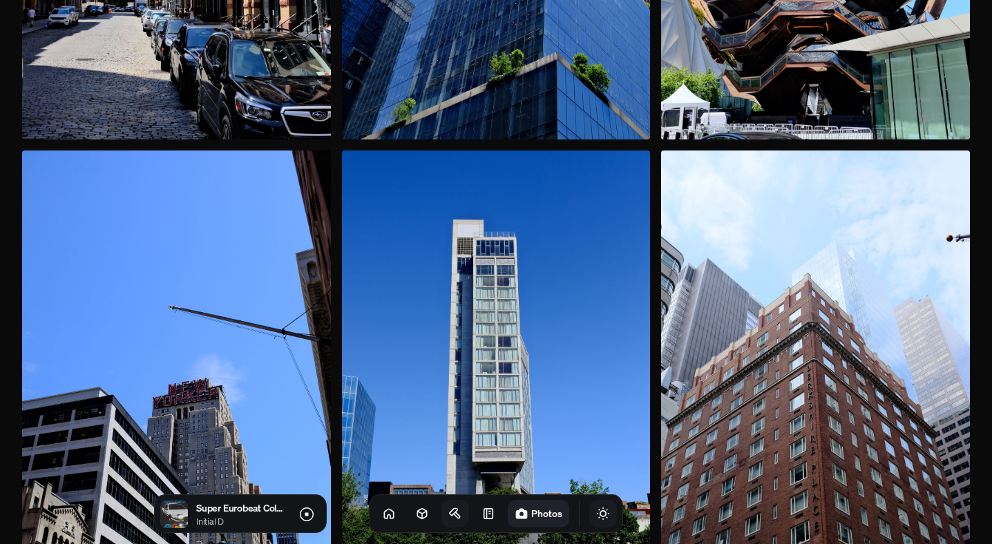
click at [596, 519] on icon "Toggle Theme" at bounding box center [603, 514] width 14 height 14
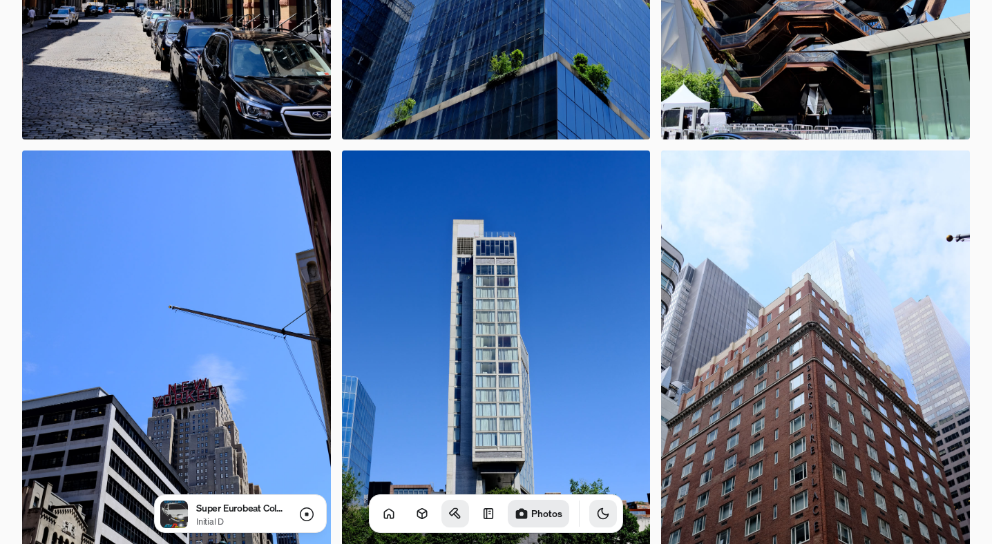
click at [0, 0] on icon "Toggle Audio" at bounding box center [0, 0] width 0 height 0
click at [382, 514] on icon at bounding box center [389, 514] width 14 height 14
